Goal: Transaction & Acquisition: Purchase product/service

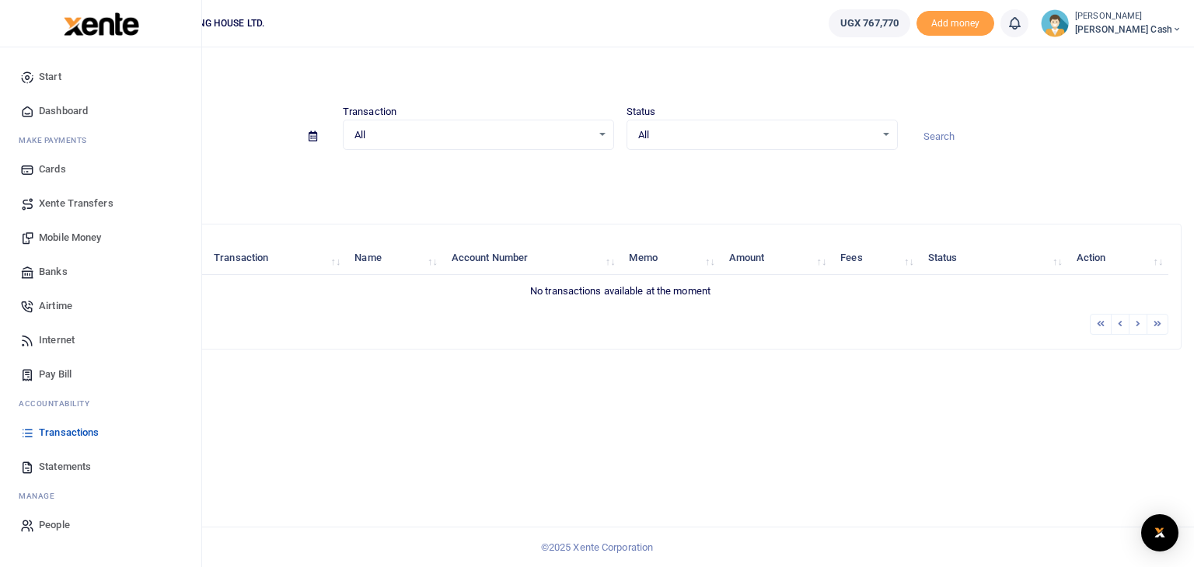
click at [68, 240] on span "Mobile Money" at bounding box center [70, 238] width 62 height 16
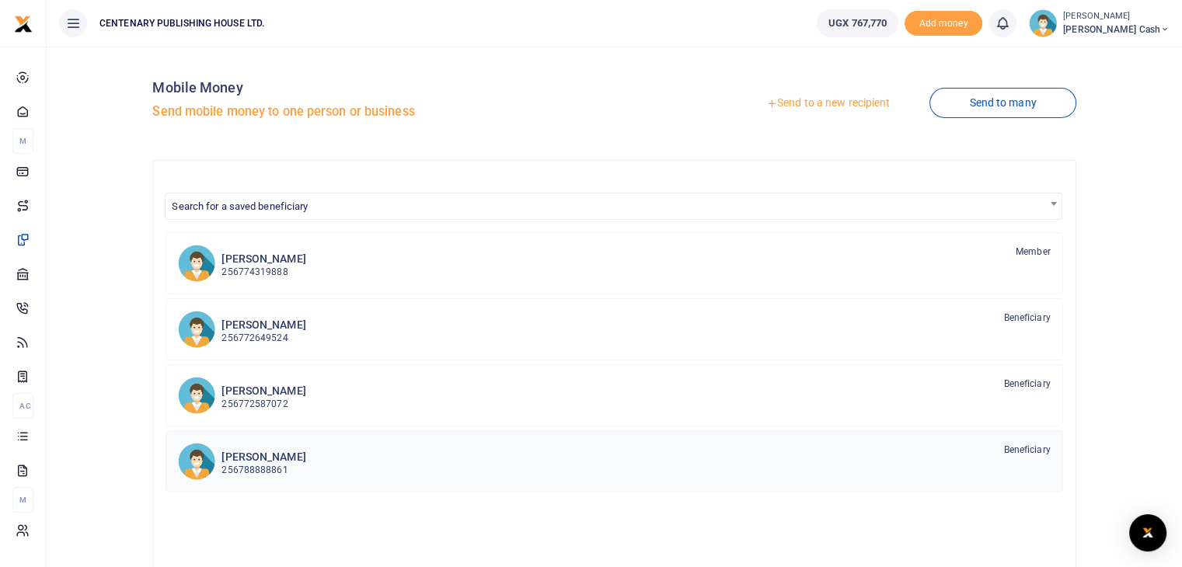
click at [246, 466] on p "256788888861" at bounding box center [263, 470] width 84 height 15
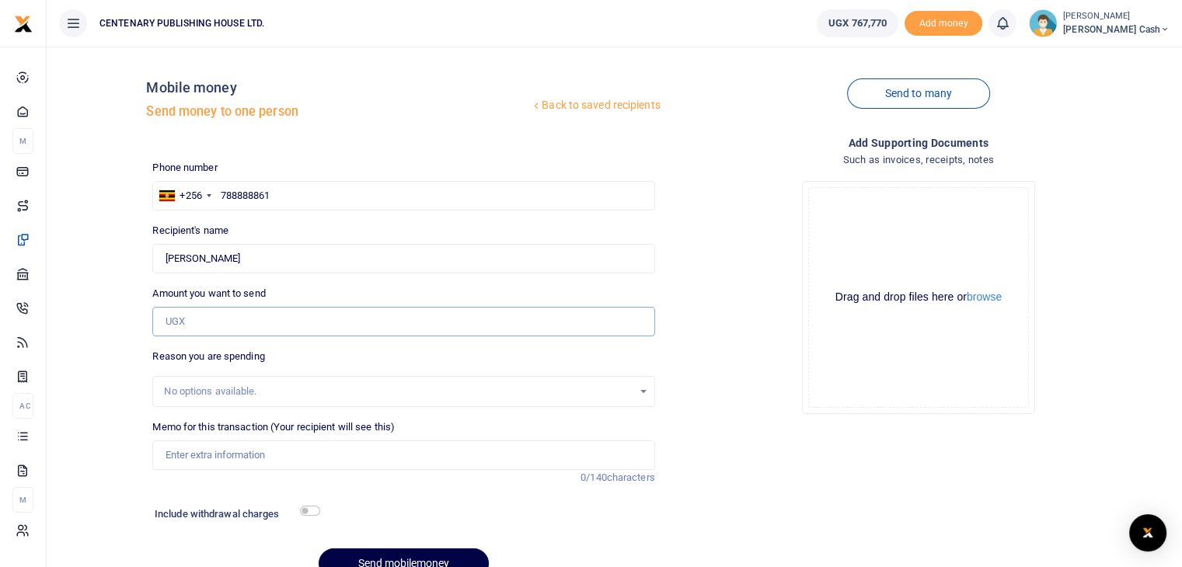
click at [252, 318] on input "Amount you want to send" at bounding box center [403, 322] width 502 height 30
type input "25,000"
click at [270, 461] on input "Memo for this transaction (Your recipient will see this)" at bounding box center [403, 456] width 502 height 30
type input "Car parking for 5days"
click at [305, 507] on input "checkbox" at bounding box center [310, 511] width 20 height 10
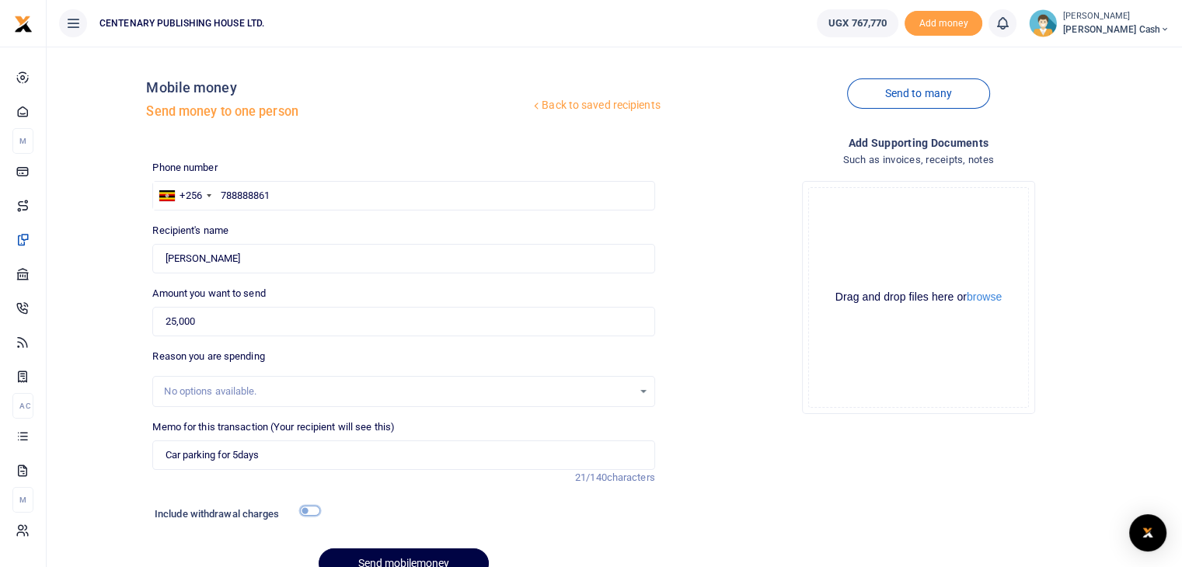
checkbox input "true"
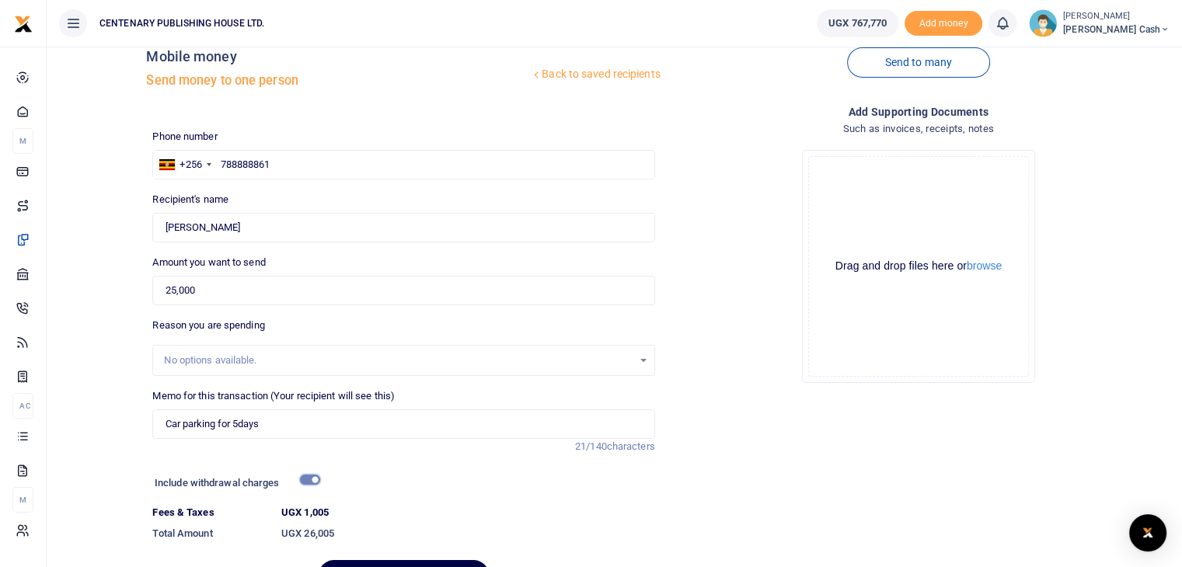
scroll to position [119, 0]
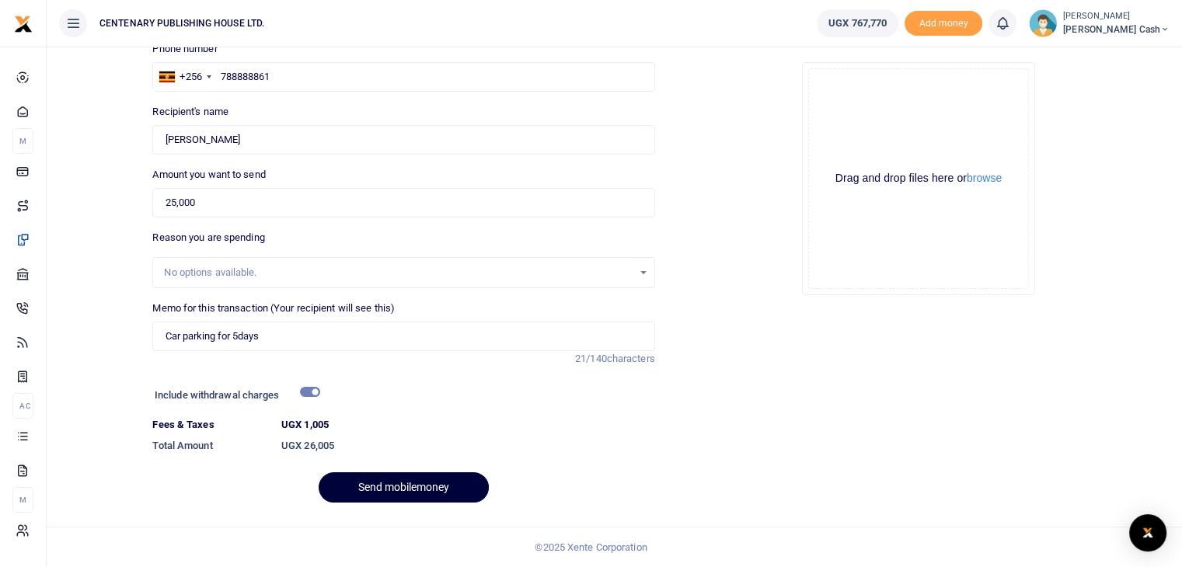
click at [446, 486] on button "Send mobilemoney" at bounding box center [404, 488] width 170 height 30
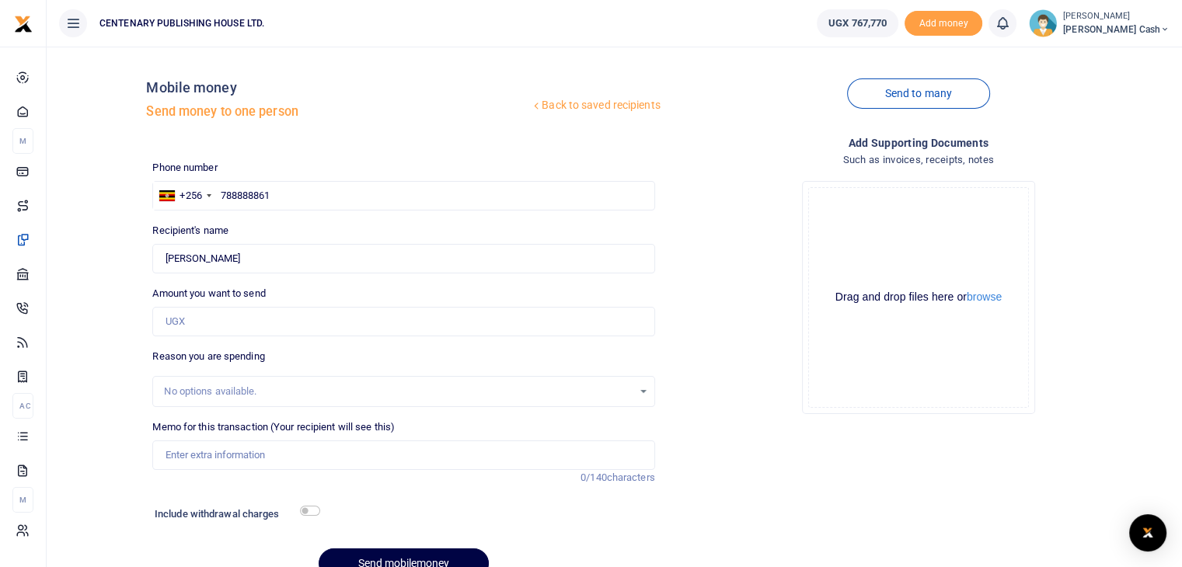
click at [610, 108] on link "Back to saved recipients" at bounding box center [595, 106] width 131 height 28
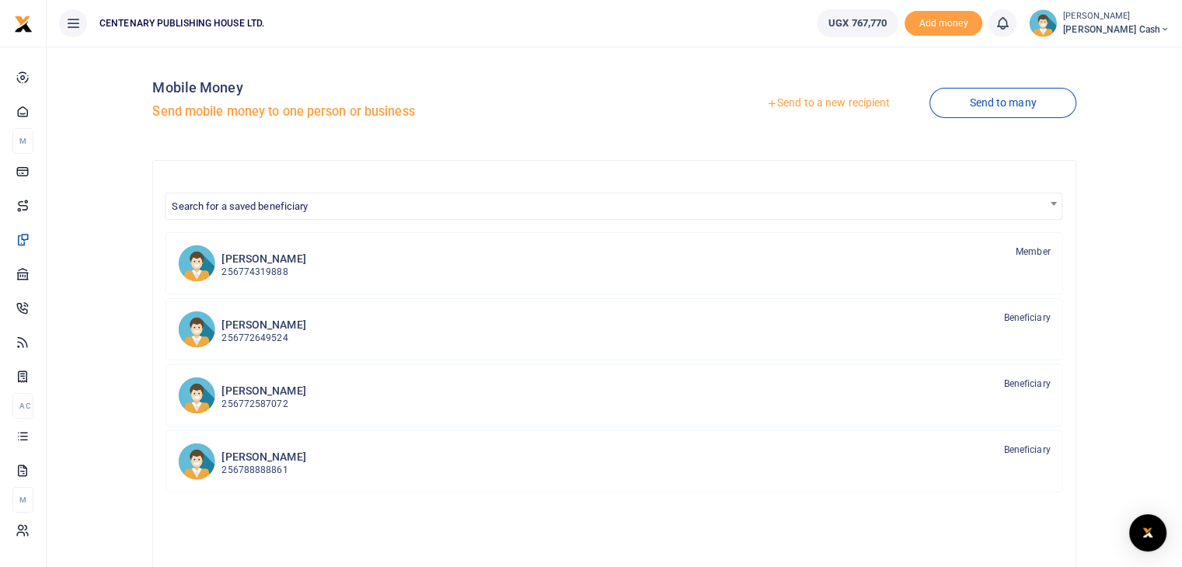
click at [811, 103] on link "Send to a new recipient" at bounding box center [828, 103] width 203 height 28
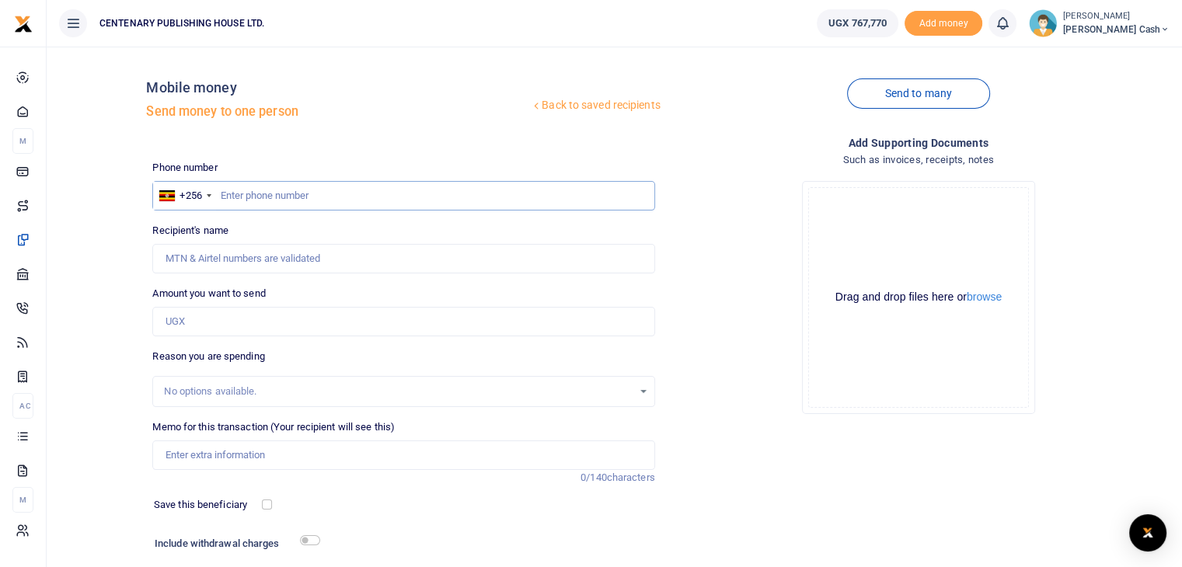
click at [224, 194] on input "text" at bounding box center [403, 196] width 502 height 30
type input "772649524"
type input "Brusa Mugabe Kasande"
type input "772649524"
click at [237, 327] on input "Amount you want to send" at bounding box center [403, 322] width 502 height 30
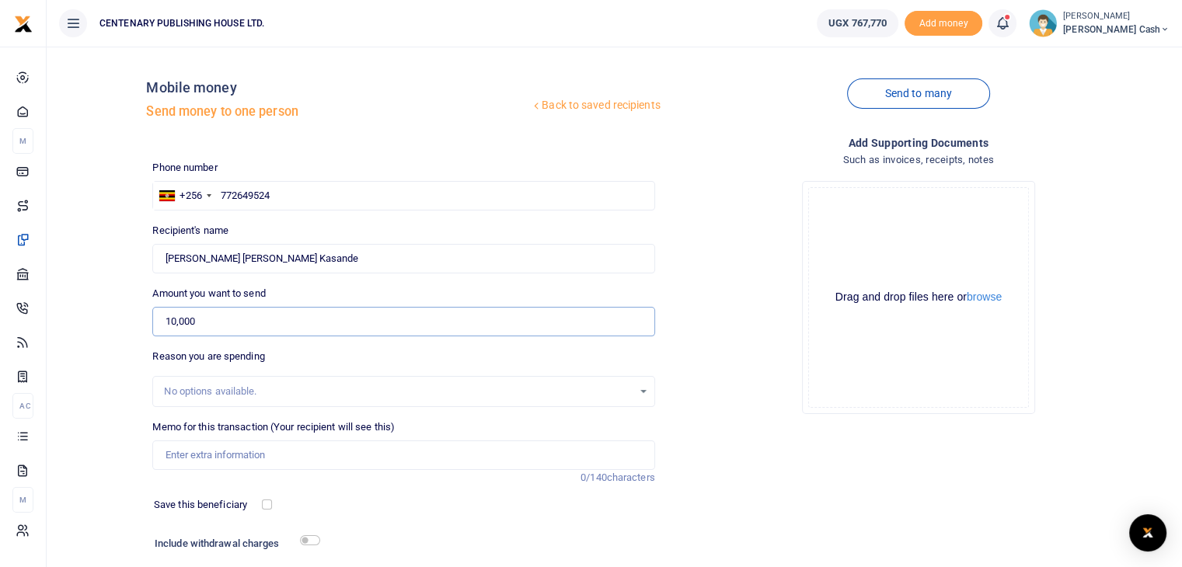
type input "10,000"
click at [236, 457] on input "Memo for this transaction (Your recipient will see this)" at bounding box center [403, 456] width 502 height 30
type input "Transport to and fro Church House 3people"
click at [266, 502] on input "checkbox" at bounding box center [267, 505] width 10 height 10
checkbox input "true"
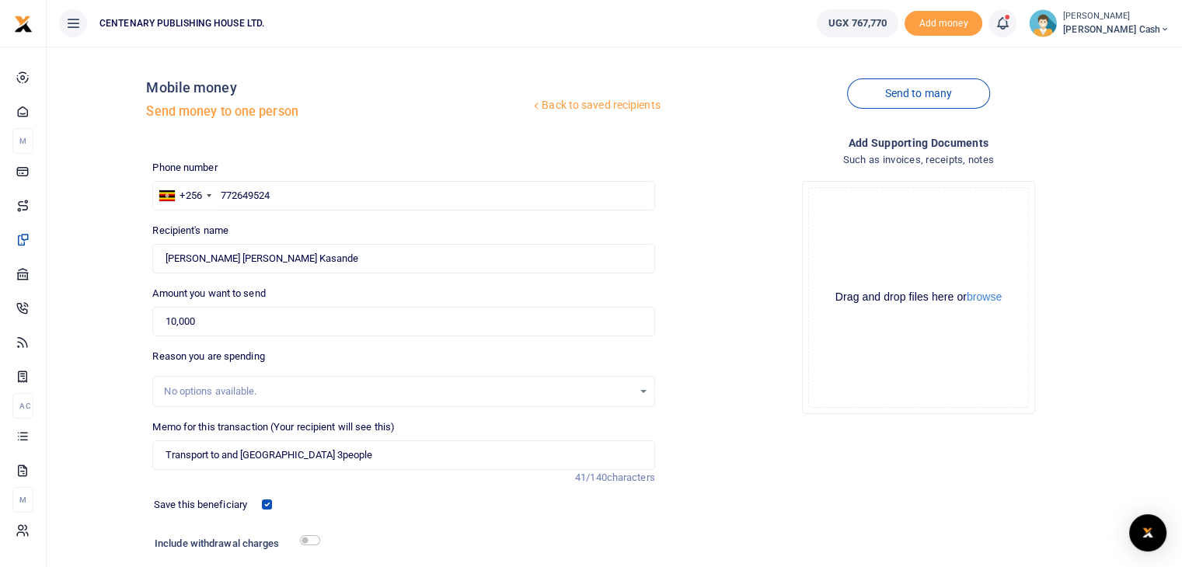
click at [300, 538] on h6 "Include withdrawal charges" at bounding box center [234, 544] width 159 height 12
click at [306, 542] on input "checkbox" at bounding box center [310, 540] width 20 height 10
checkbox input "true"
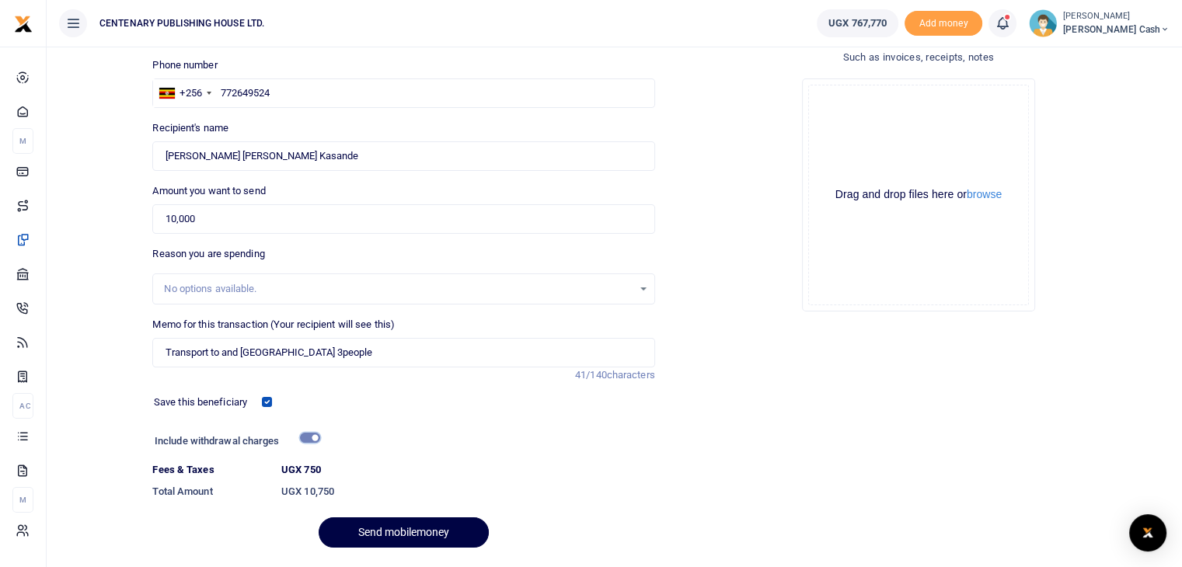
scroll to position [148, 0]
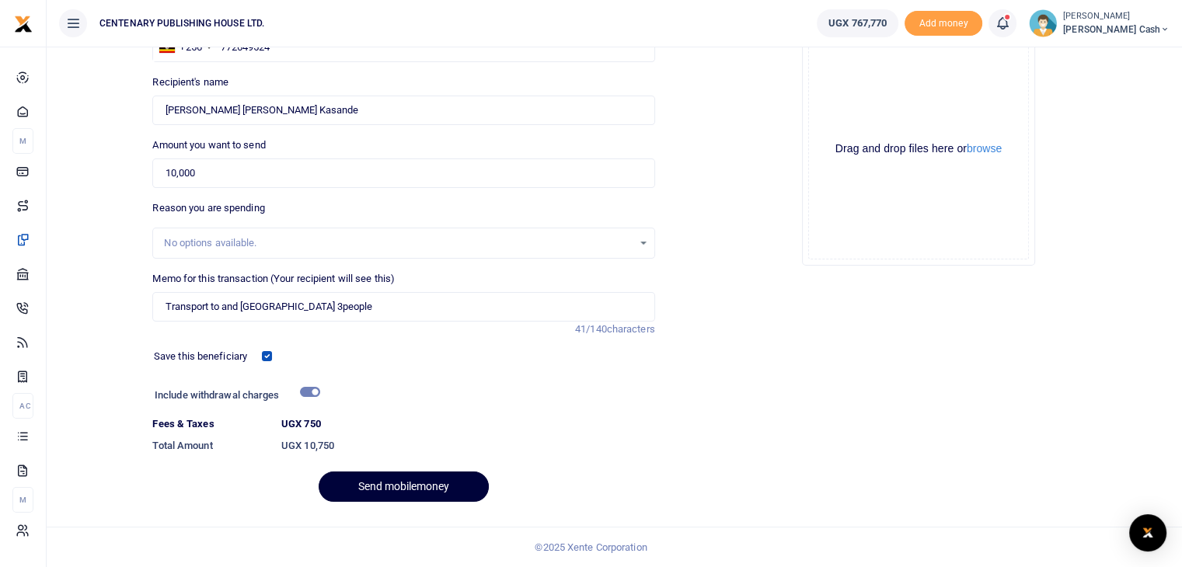
click at [441, 489] on button "Send mobilemoney" at bounding box center [404, 487] width 170 height 30
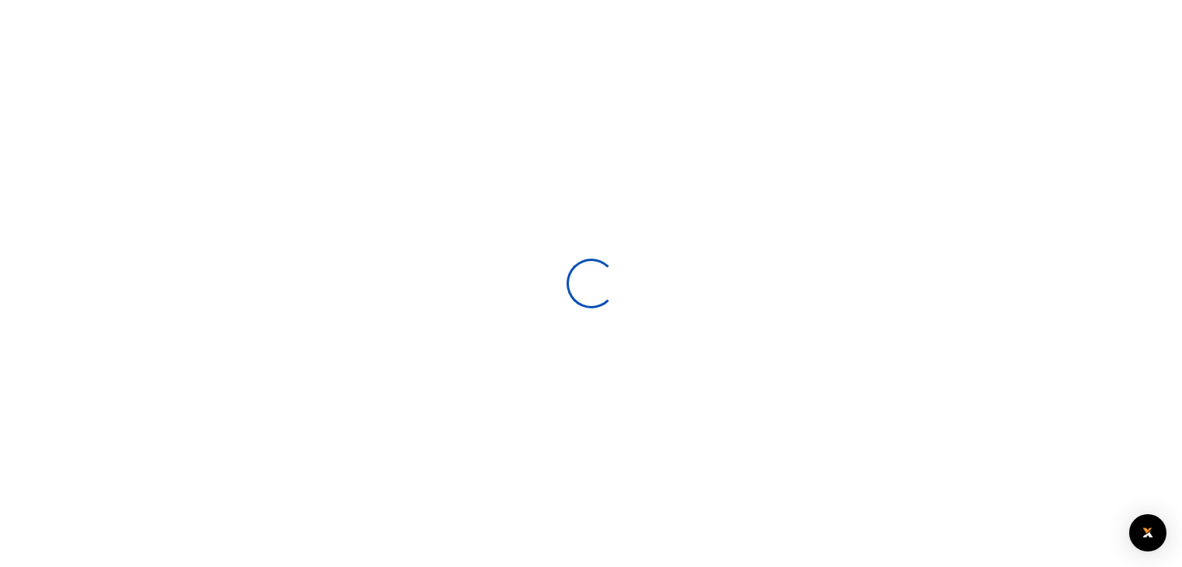
scroll to position [106, 0]
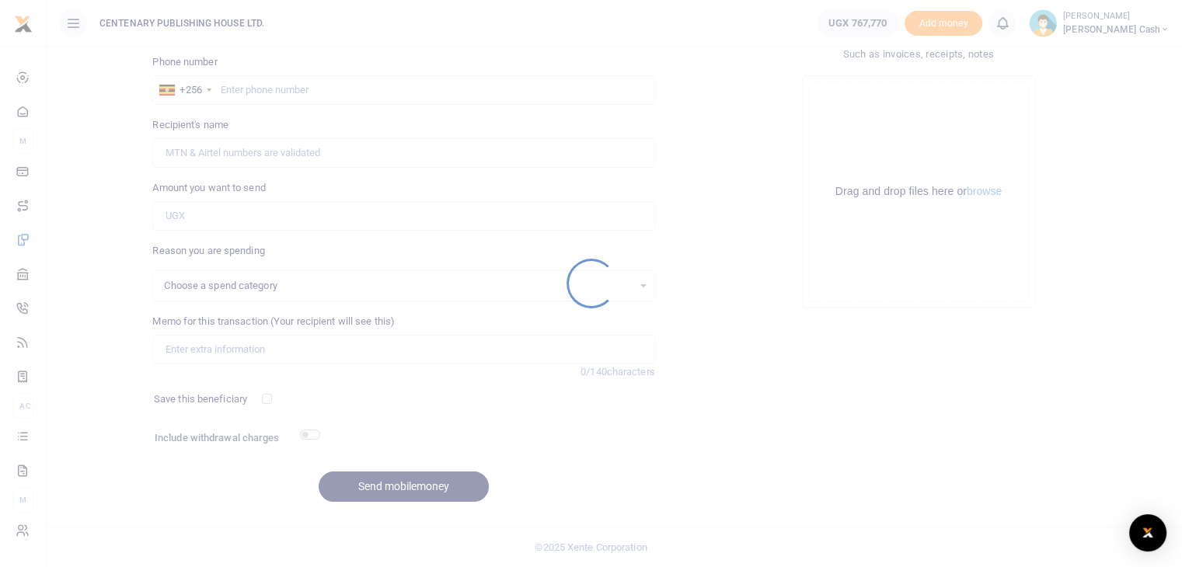
select select
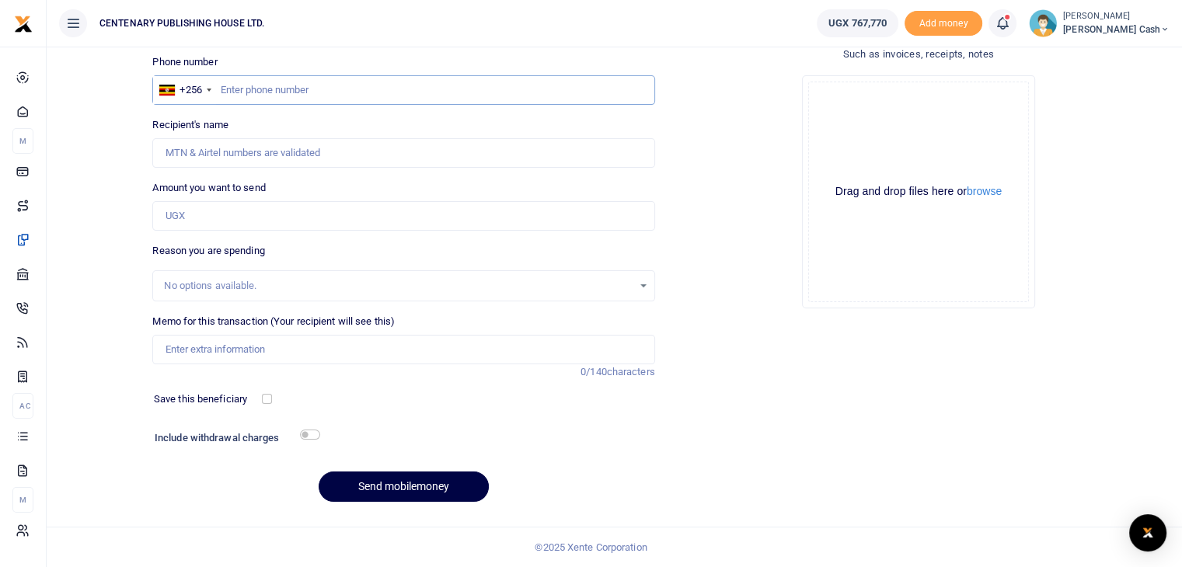
click at [320, 97] on input "text" at bounding box center [403, 90] width 502 height 30
type input "703396908"
type input "Peninah Nankya"
type input "703396908"
click at [277, 226] on input "Amount you want to send" at bounding box center [403, 216] width 502 height 30
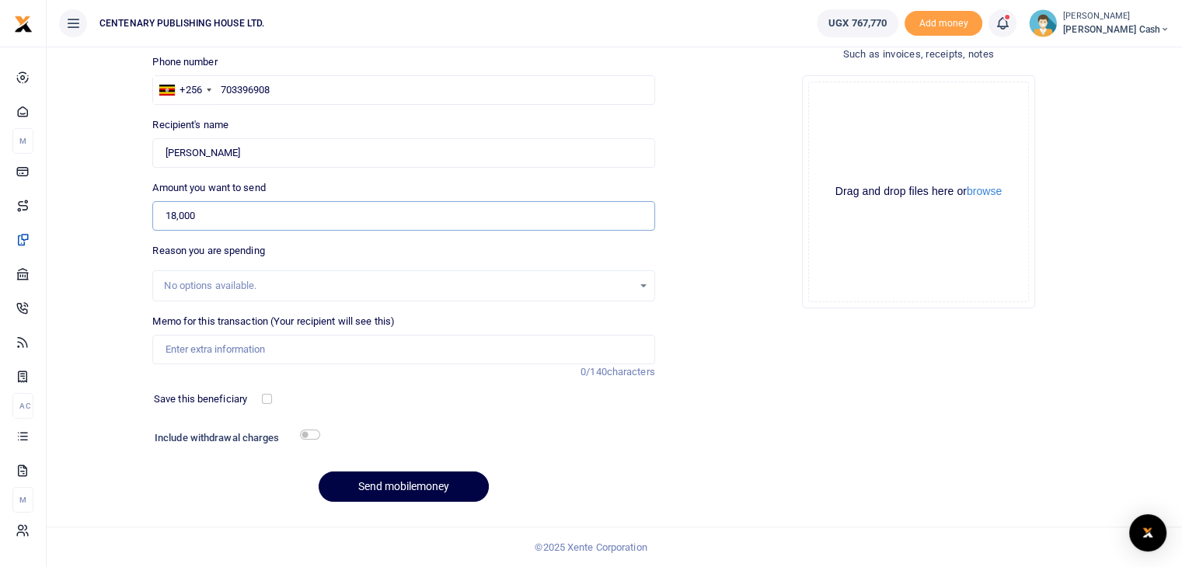
type input "18,000"
click at [346, 357] on input "Memo for this transaction (Your recipient will see this)" at bounding box center [403, 350] width 502 height 30
click at [346, 357] on input "Transport charges Rev Mugaya and Rev.Otto" at bounding box center [403, 350] width 502 height 30
click at [512, 361] on input "Transport charges Rev Mugaya and Rev Otto" at bounding box center [403, 350] width 502 height 30
type input "Transport charges Rev Mugaya and Rev Otto"
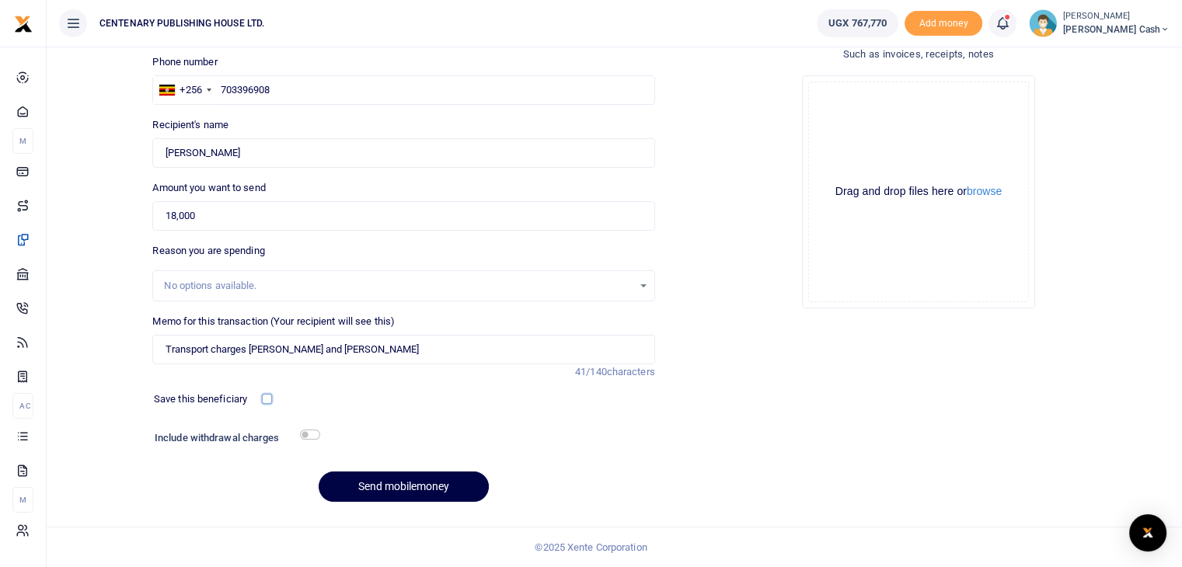
click at [267, 402] on input "checkbox" at bounding box center [267, 399] width 10 height 10
checkbox input "true"
click at [303, 434] on input "checkbox" at bounding box center [310, 435] width 20 height 10
checkbox input "true"
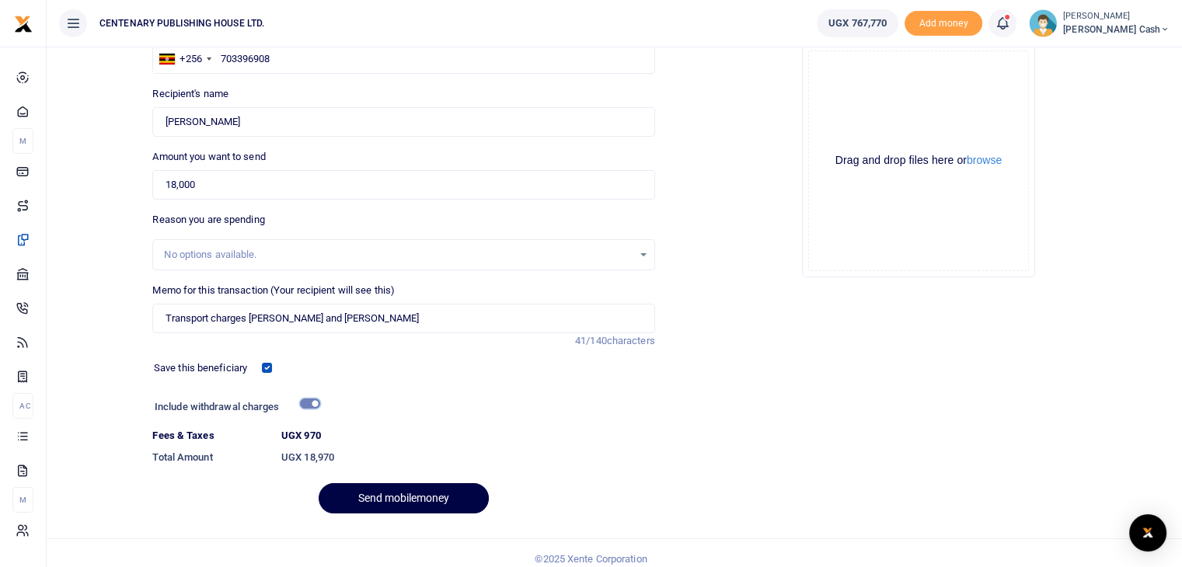
scroll to position [148, 0]
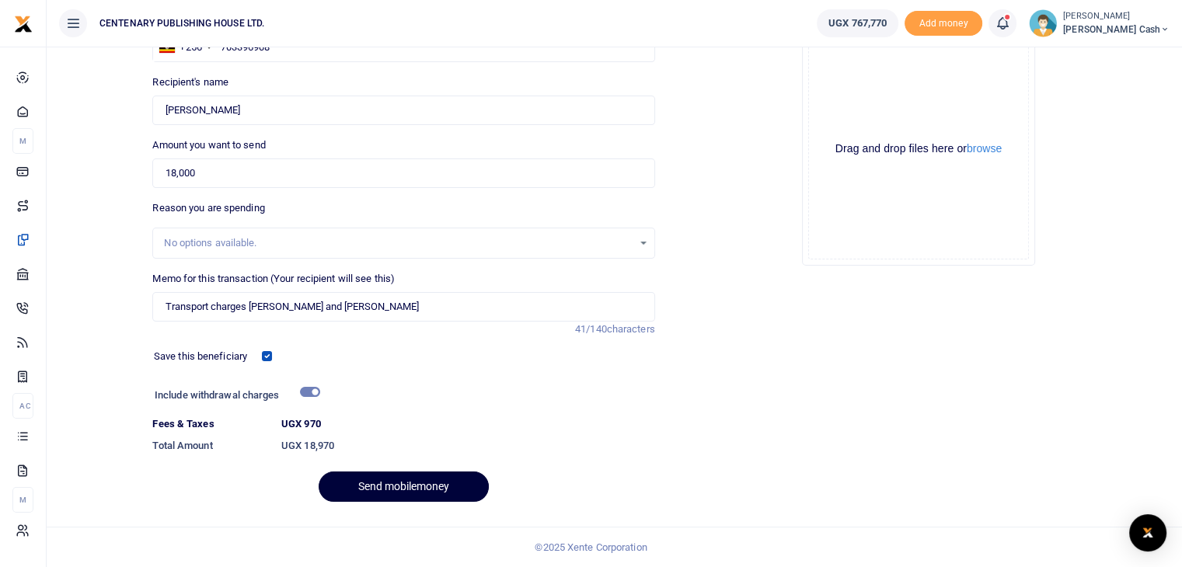
click at [426, 496] on button "Send mobilemoney" at bounding box center [404, 487] width 170 height 30
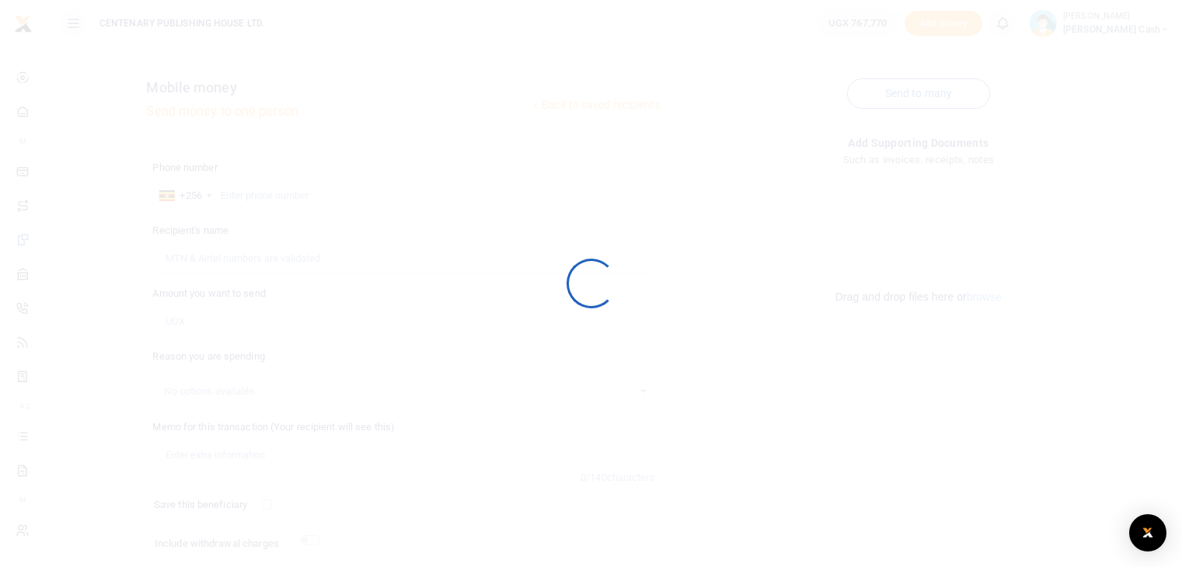
scroll to position [106, 0]
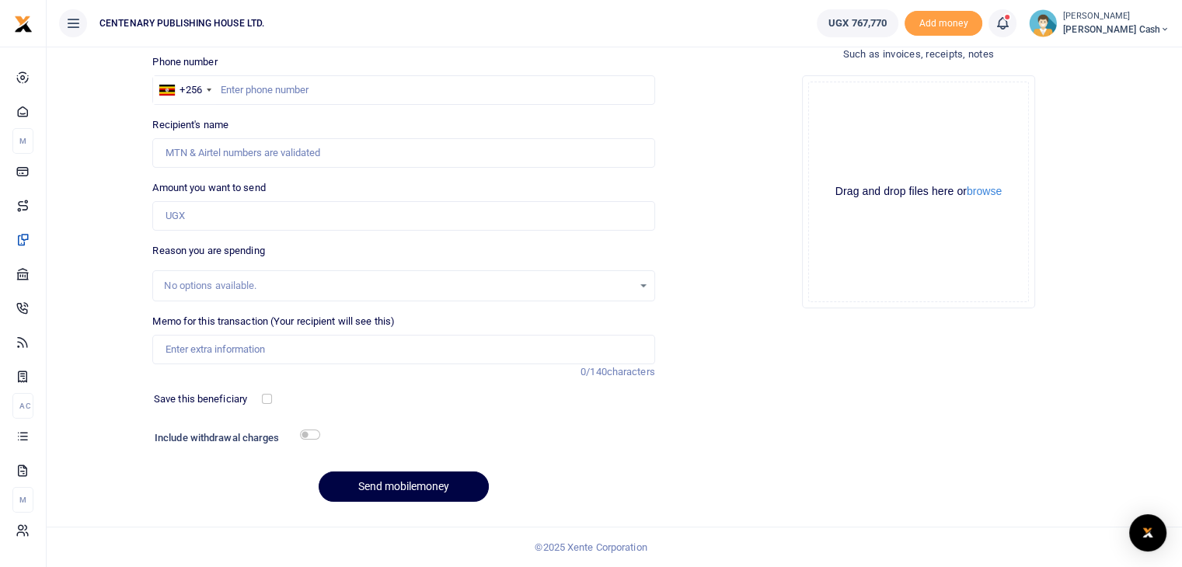
click at [1107, 22] on div "[PERSON_NAME] [PERSON_NAME] Cash" at bounding box center [1099, 23] width 141 height 28
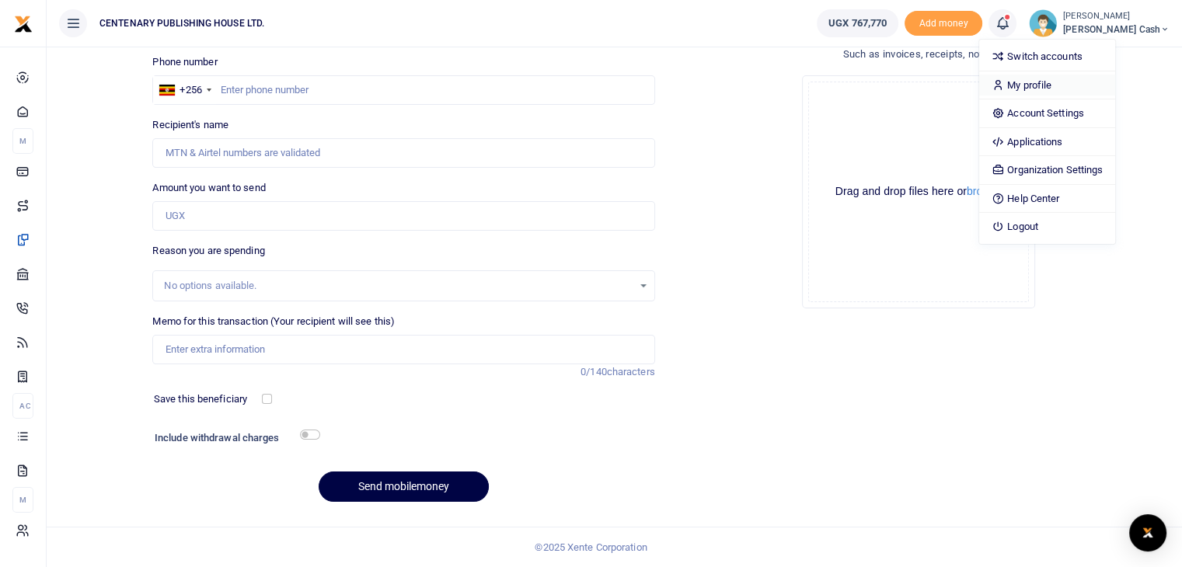
click at [1090, 88] on link "My profile" at bounding box center [1047, 86] width 136 height 22
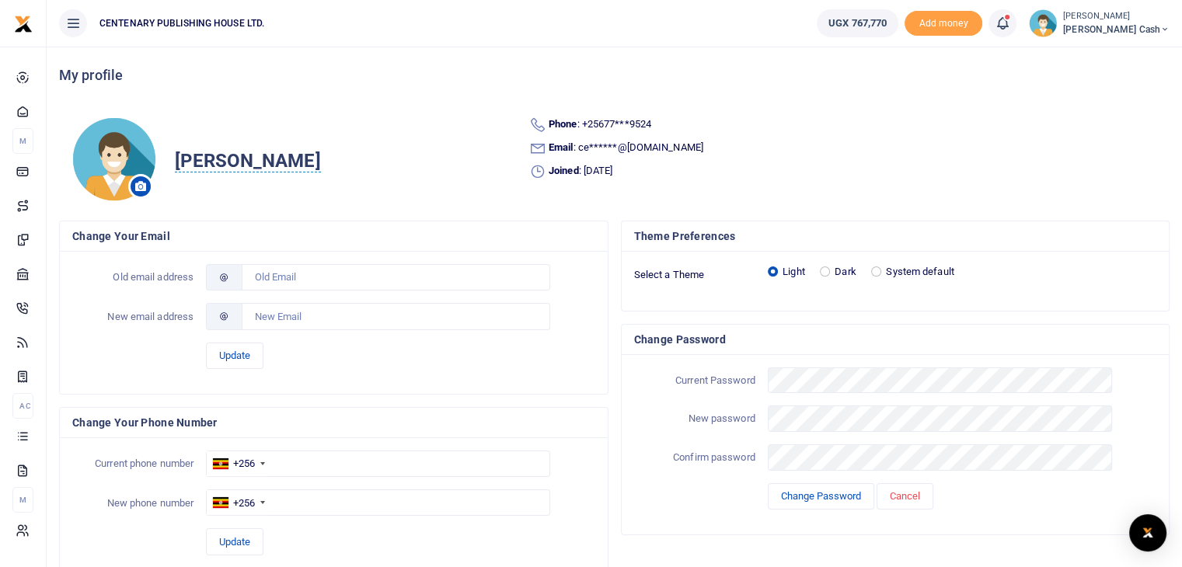
click at [1157, 11] on small "[PERSON_NAME]" at bounding box center [1116, 16] width 106 height 13
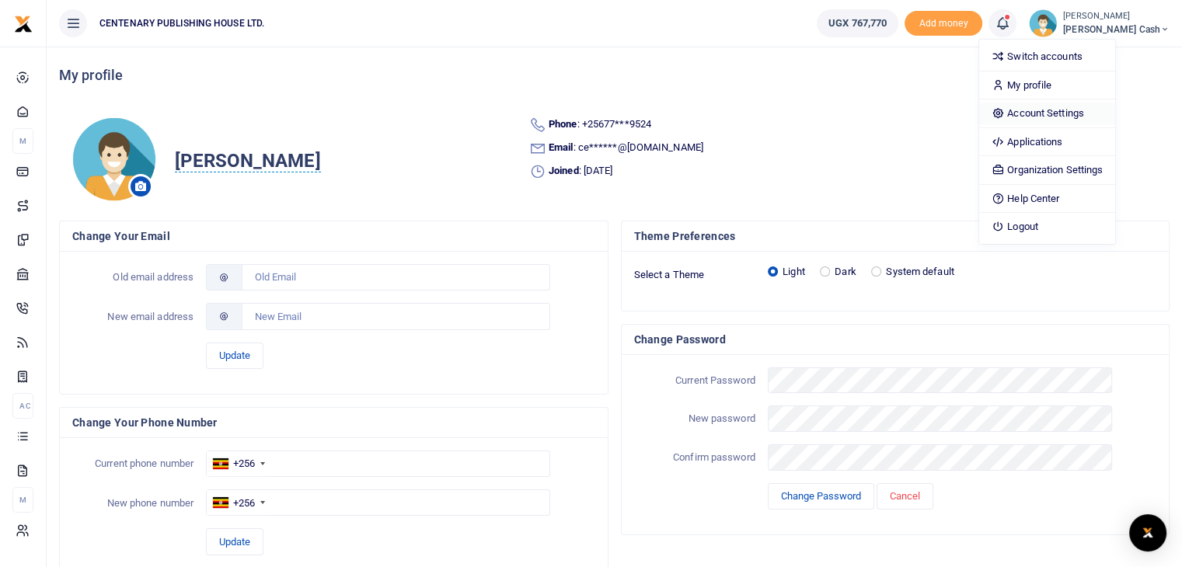
click at [1108, 109] on link "Account Settings" at bounding box center [1047, 114] width 136 height 22
